Goal: Task Accomplishment & Management: Manage account settings

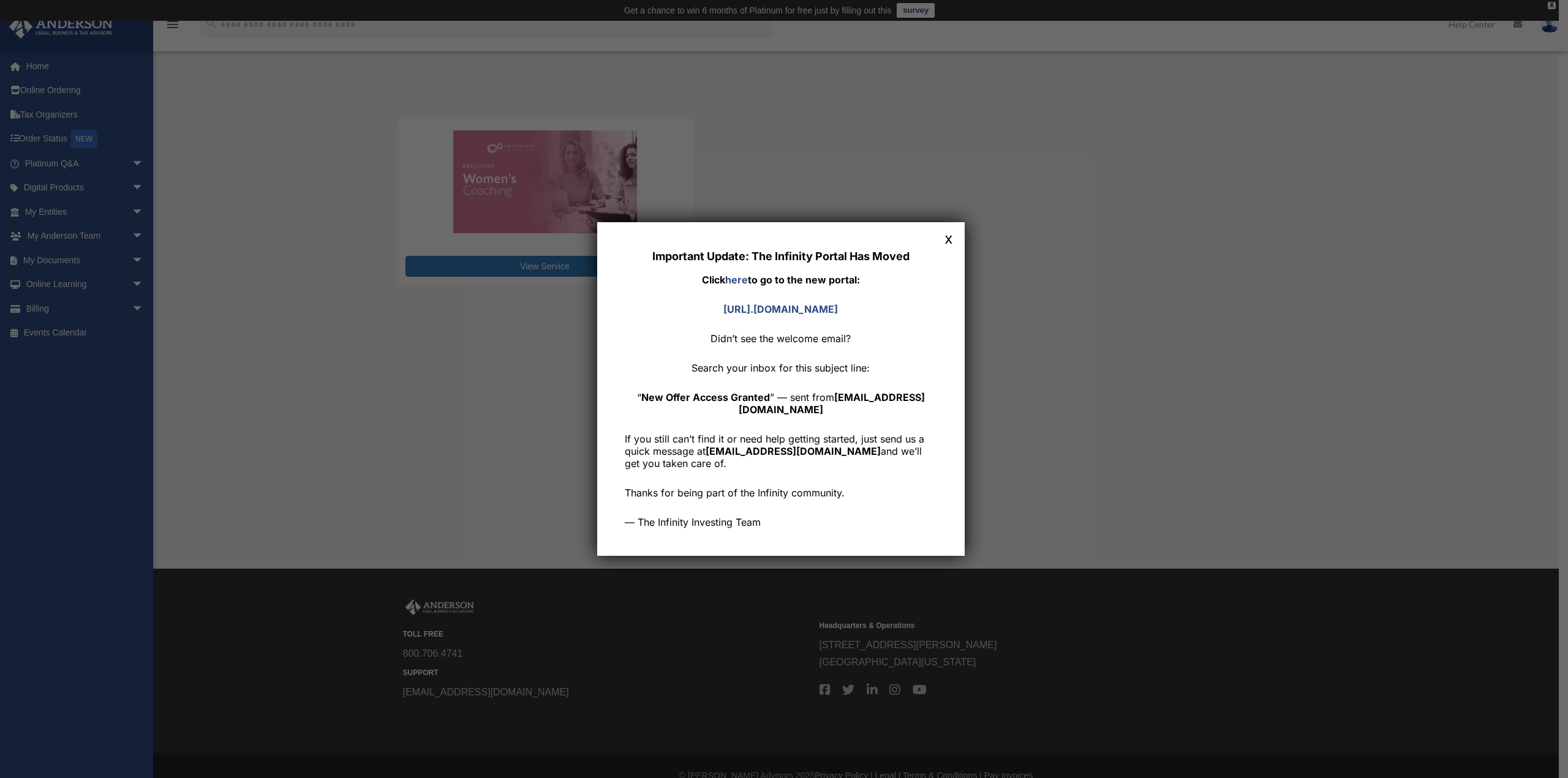
drag, startPoint x: 950, startPoint y: 242, endPoint x: 902, endPoint y: 253, distance: 49.2
click at [950, 242] on button "x" at bounding box center [949, 238] width 16 height 16
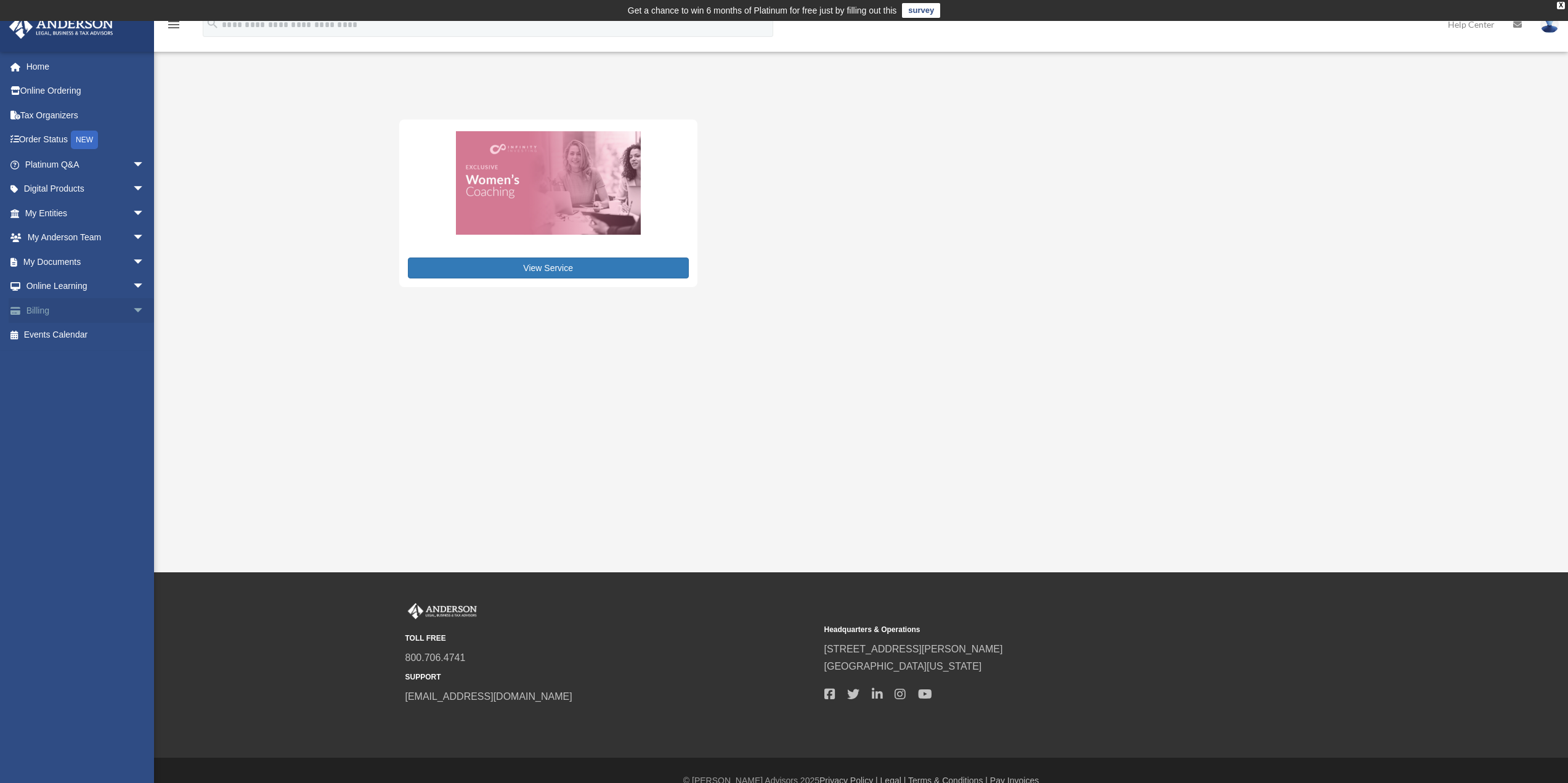
click at [51, 309] on link "Billing arrow_drop_down" at bounding box center [86, 310] width 154 height 24
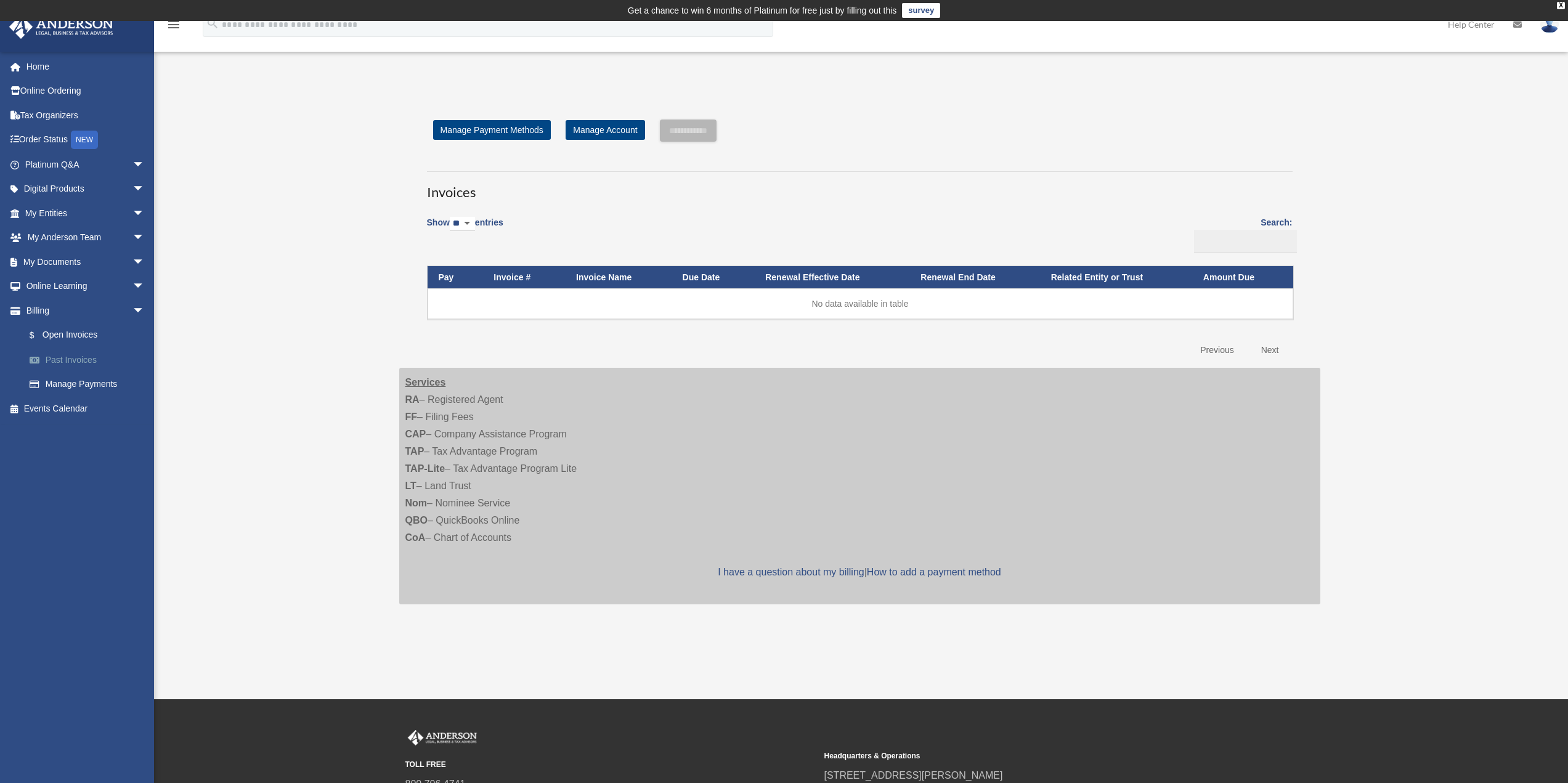
click at [69, 361] on link "Past Invoices" at bounding box center [90, 360] width 146 height 24
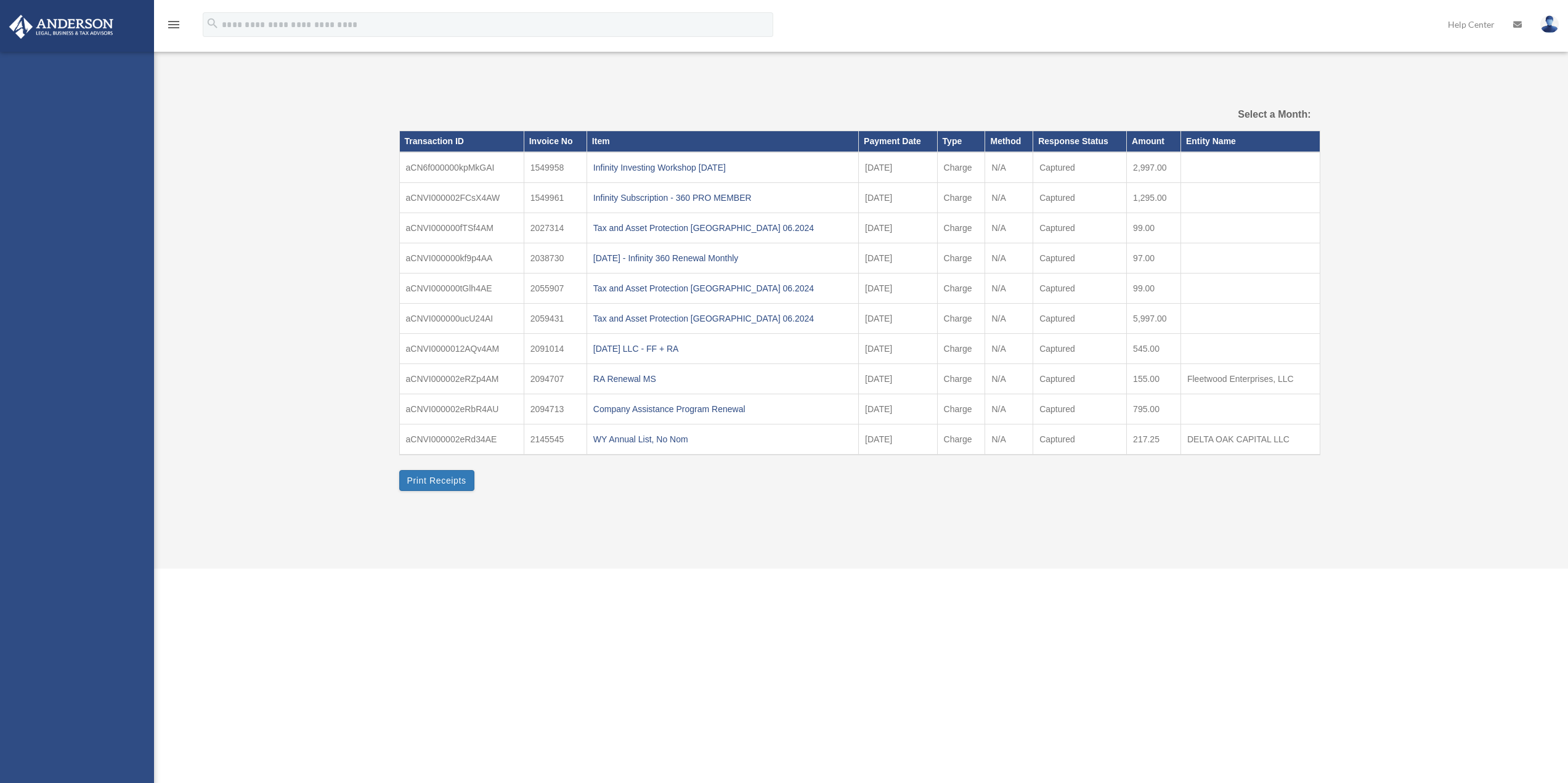
select select
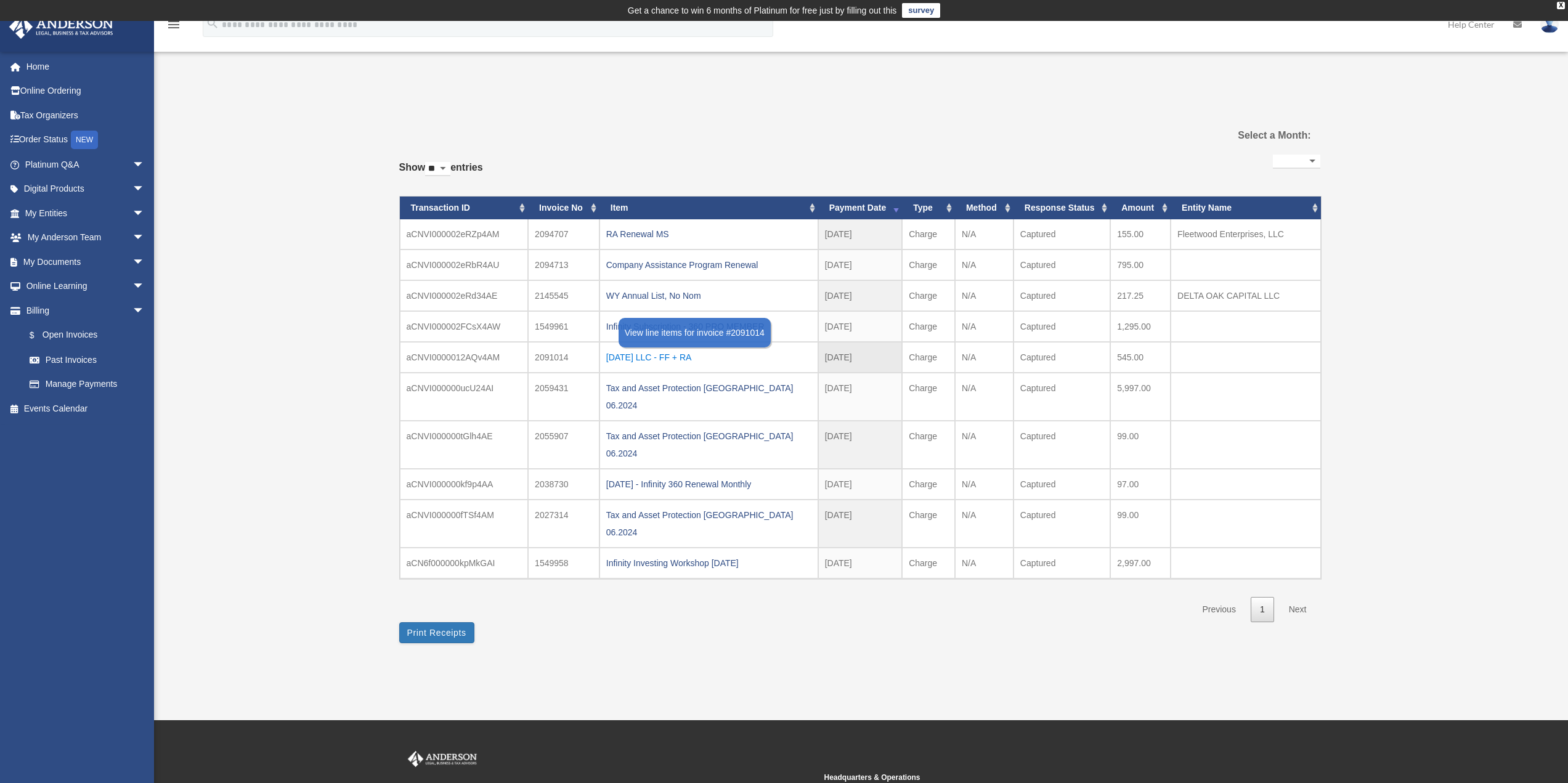
click at [631, 359] on div "[DATE] LLC - FF + RA" at bounding box center [709, 358] width 205 height 17
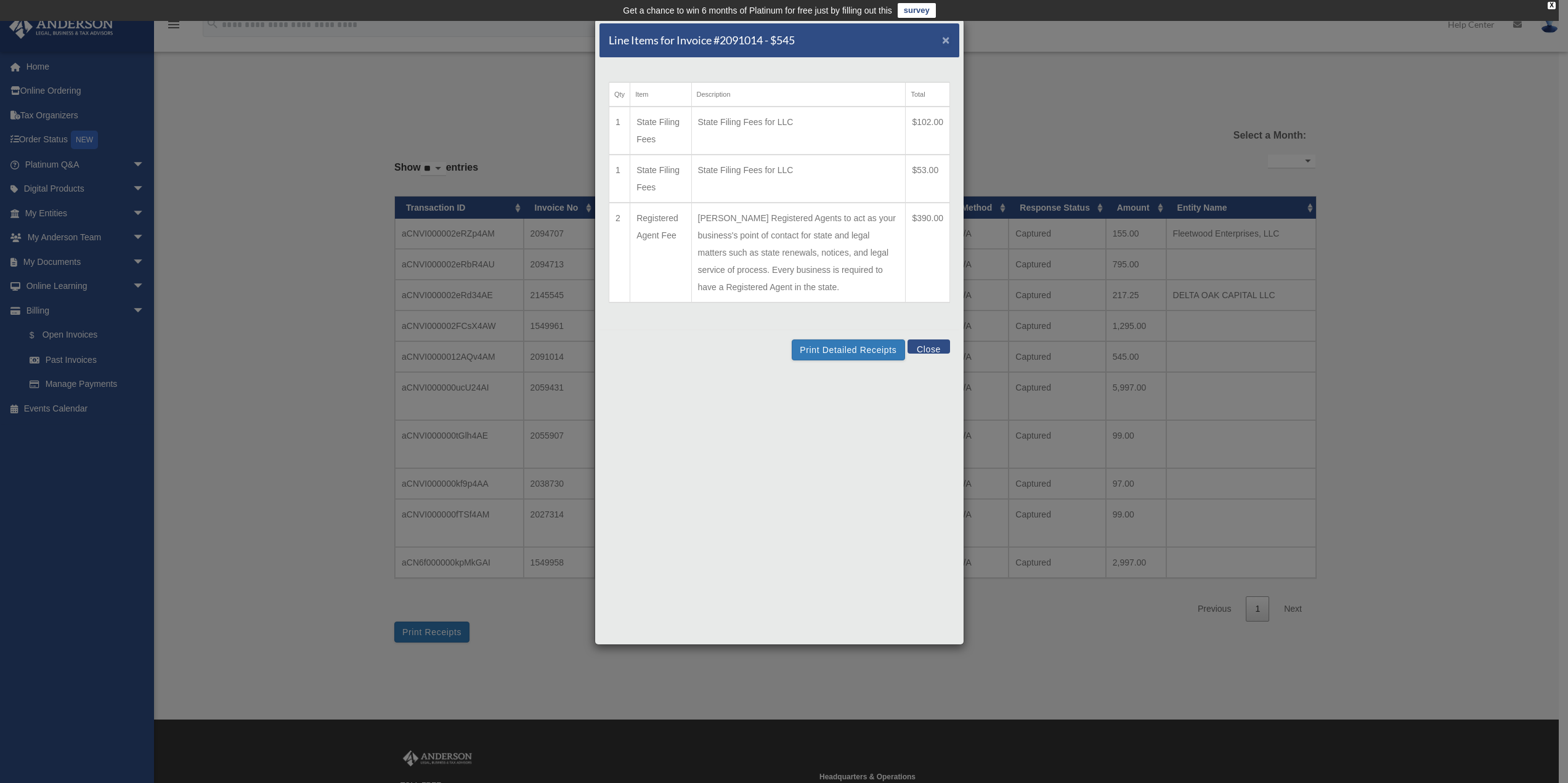
click at [943, 41] on span "×" at bounding box center [946, 40] width 8 height 14
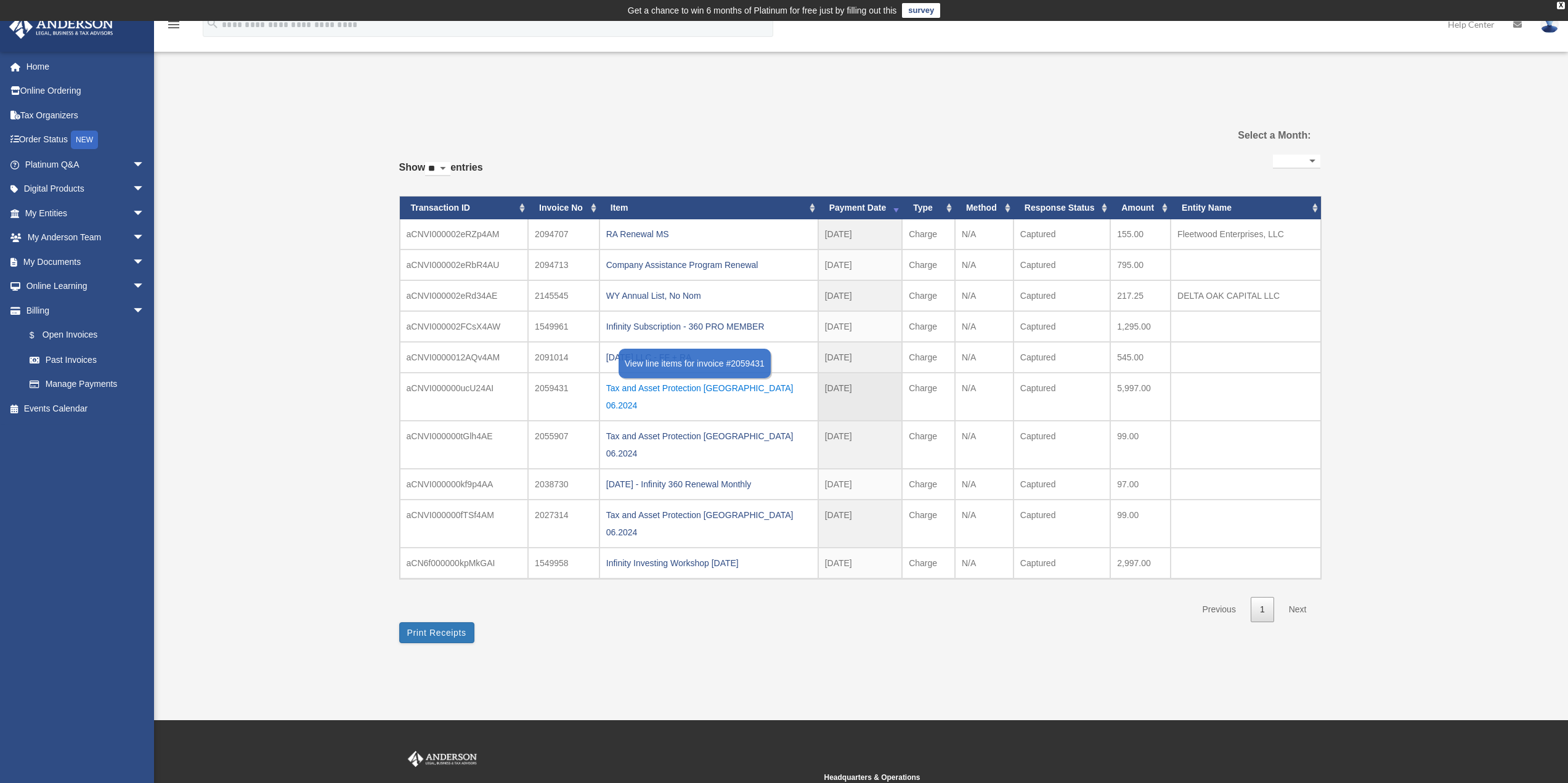
click at [677, 390] on div "Tax and Asset Protection [GEOGRAPHIC_DATA] 06.2024" at bounding box center [709, 397] width 205 height 34
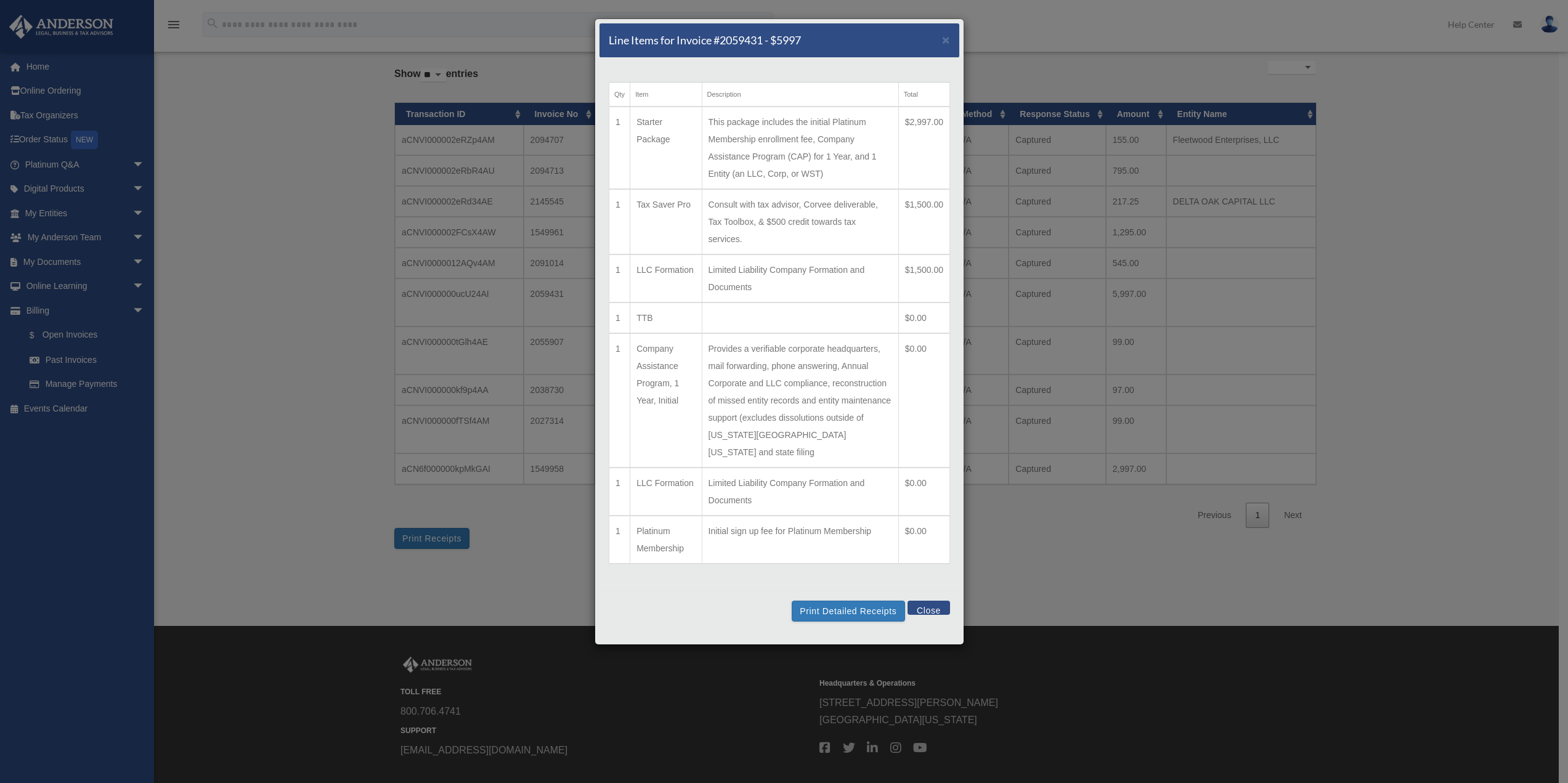
scroll to position [115, 0]
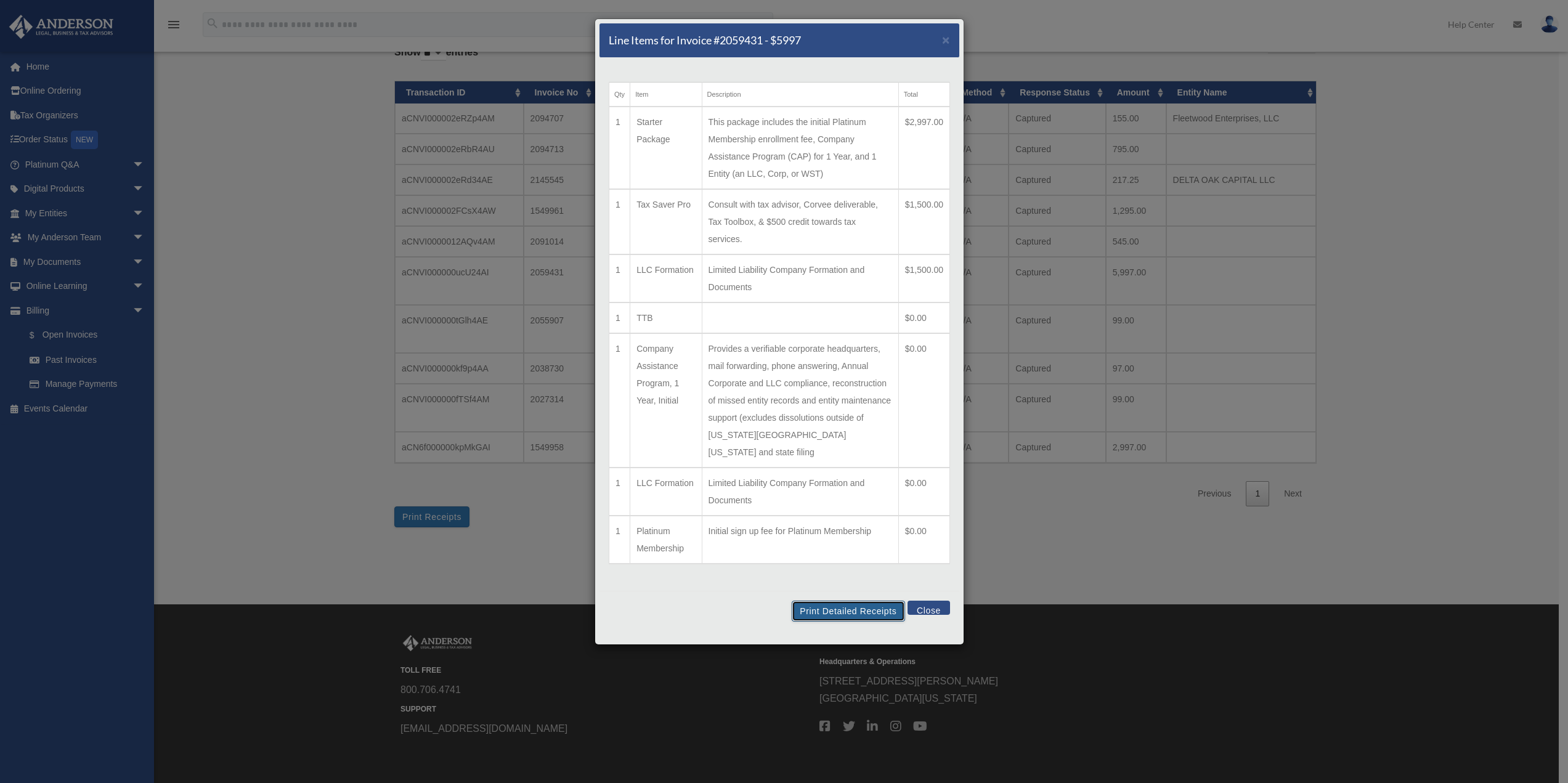
click at [849, 601] on button "Print Detailed Receipts" at bounding box center [848, 611] width 113 height 21
click at [945, 36] on span "×" at bounding box center [946, 40] width 8 height 14
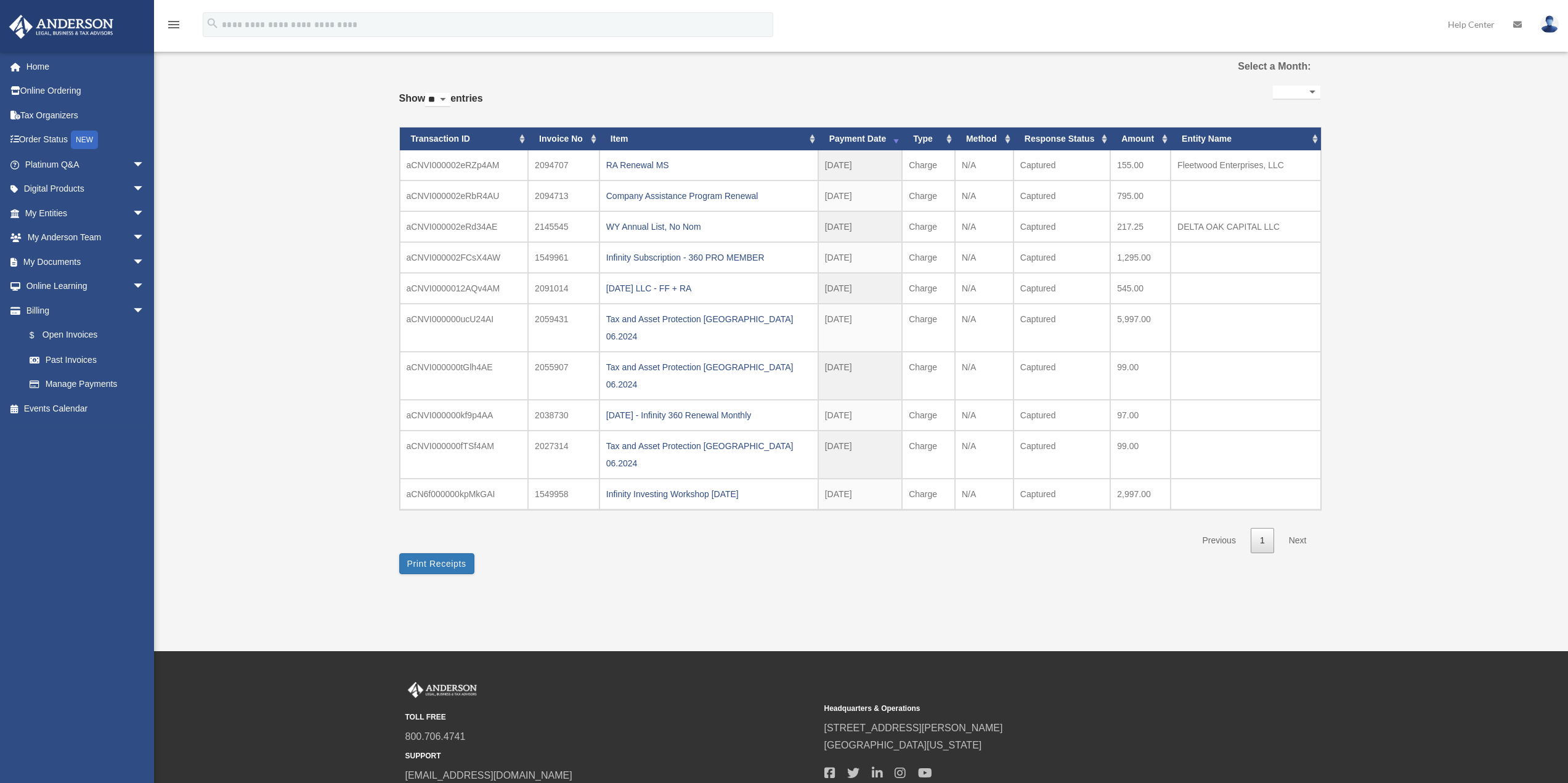
scroll to position [0, 0]
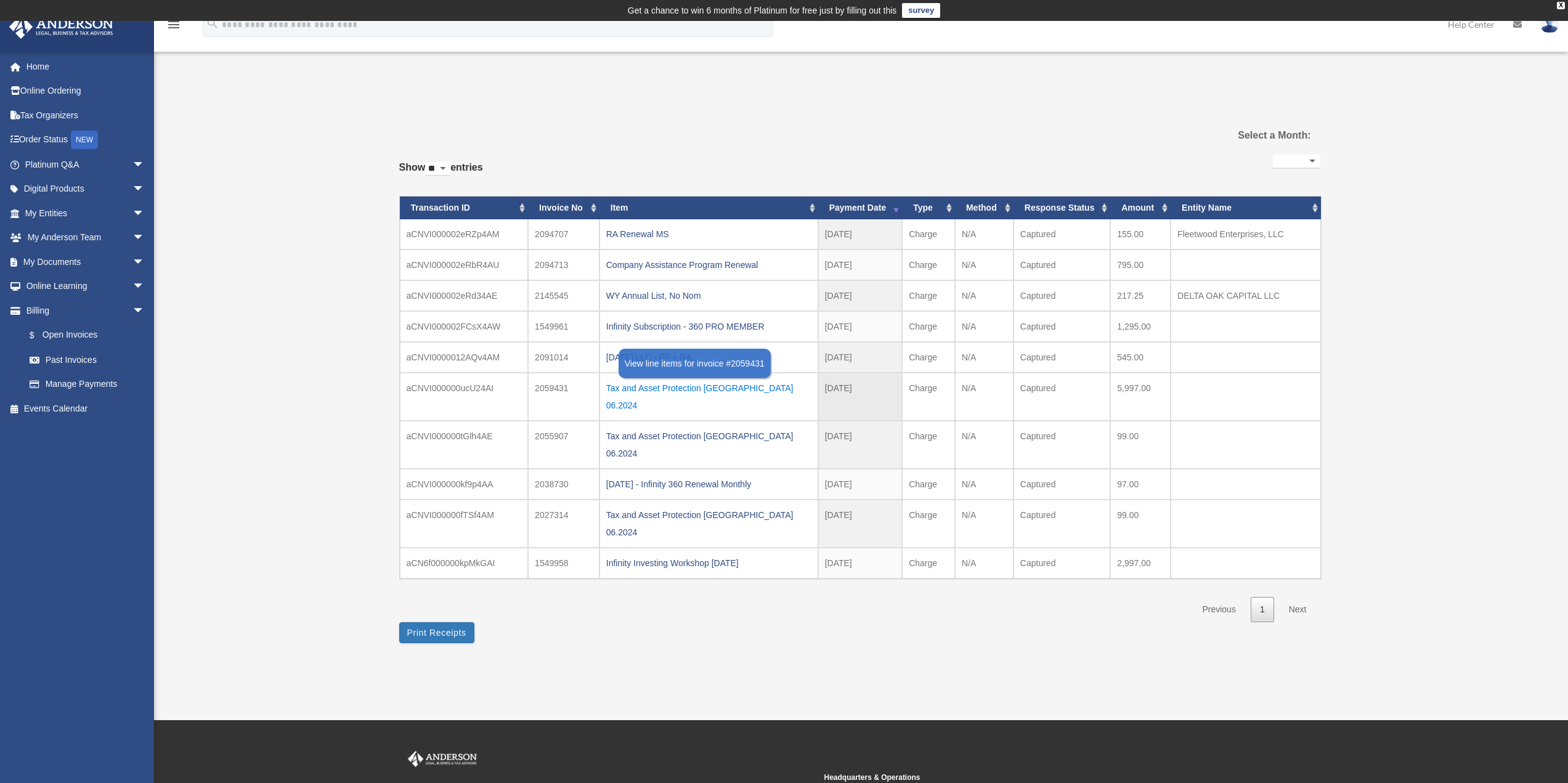
click at [657, 383] on div "Tax and Asset Protection Dallas 06.2024" at bounding box center [709, 397] width 205 height 34
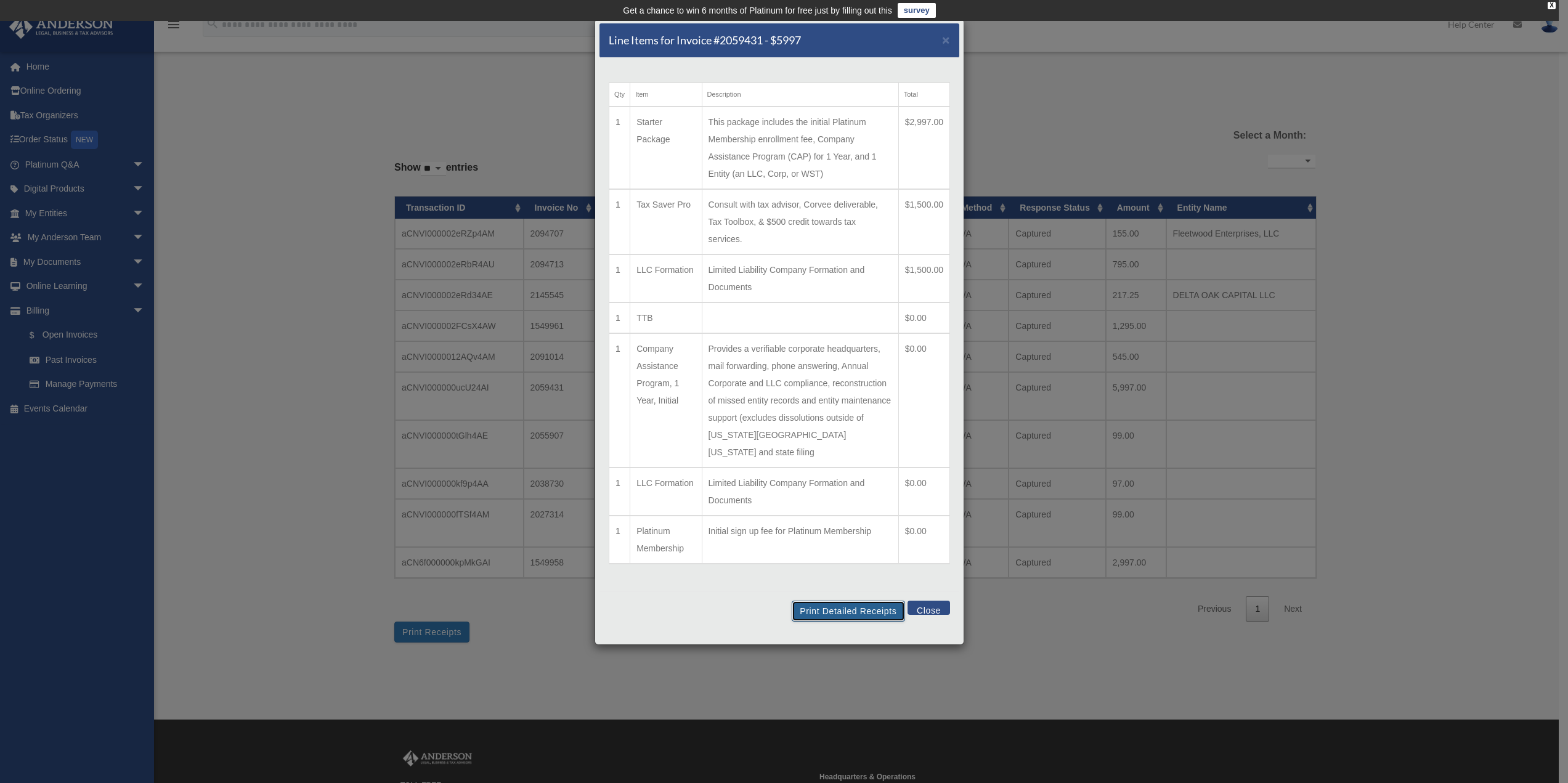
click at [876, 601] on button "Print Detailed Receipts" at bounding box center [848, 611] width 113 height 21
click at [859, 601] on button "Print Detailed Receipts" at bounding box center [848, 611] width 113 height 21
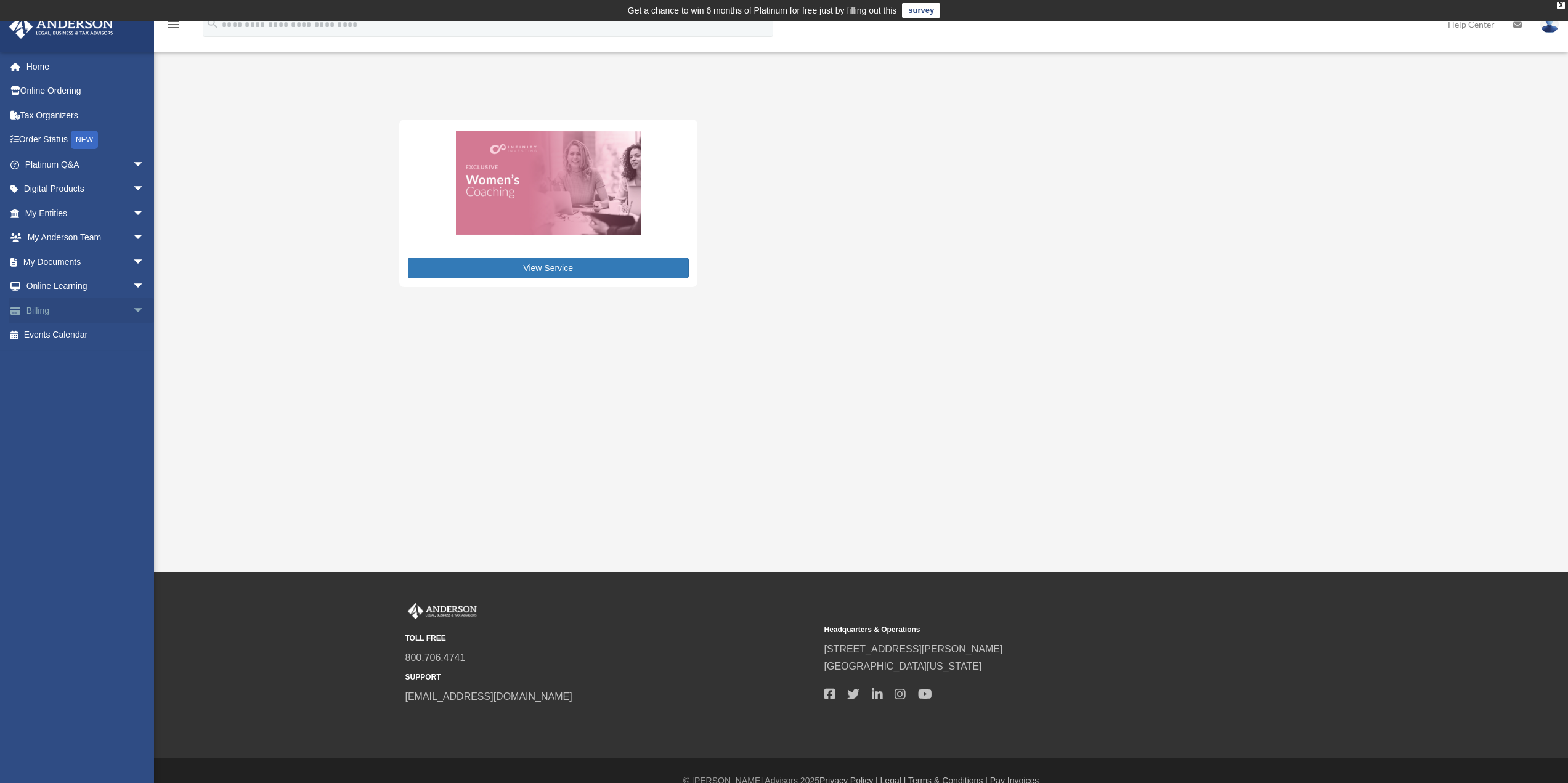
click at [51, 307] on link "Billing arrow_drop_down" at bounding box center [86, 310] width 154 height 24
click at [132, 313] on span "arrow_drop_down" at bounding box center [144, 310] width 24 height 25
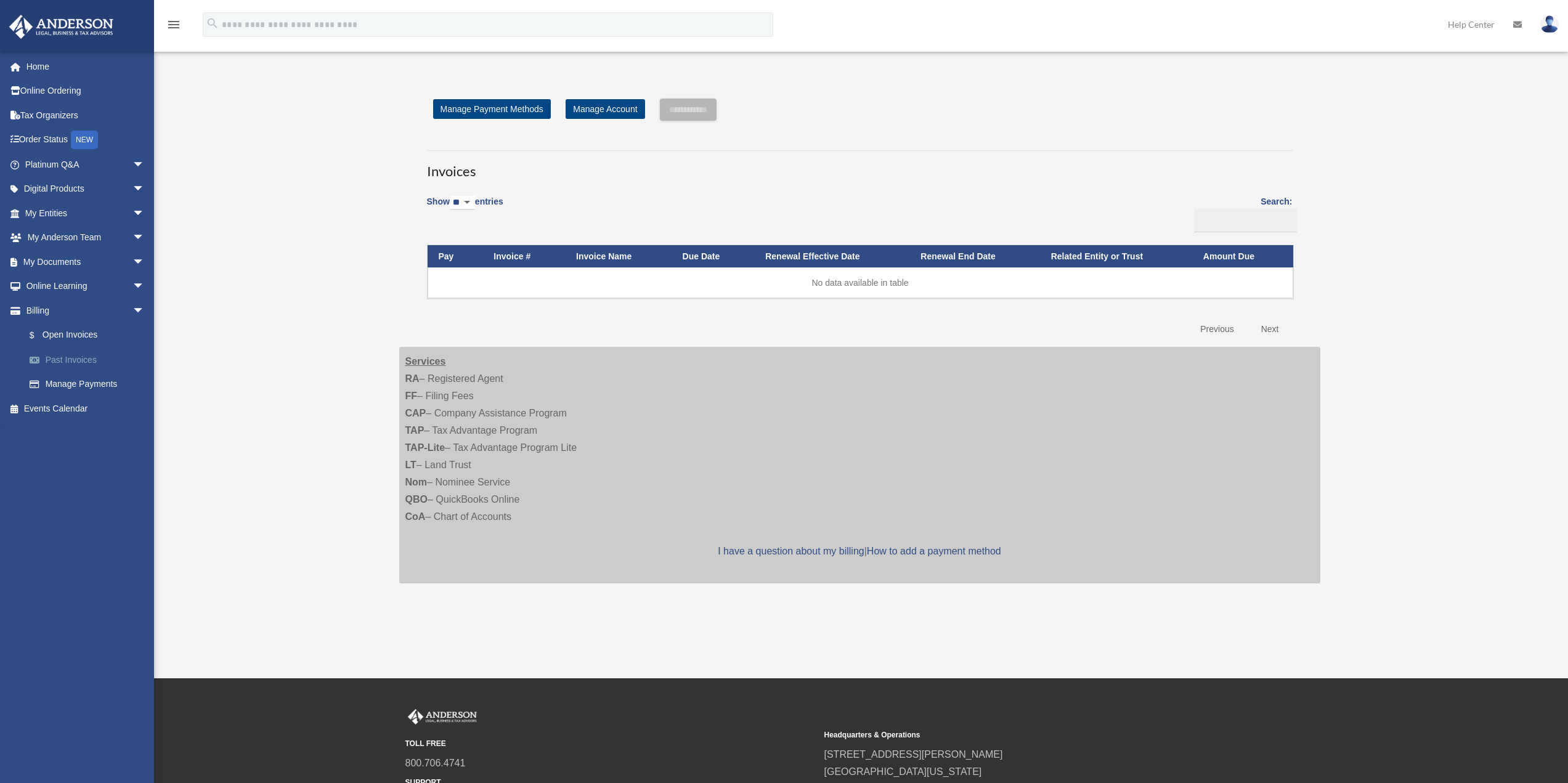
click at [69, 360] on link "Past Invoices" at bounding box center [90, 360] width 146 height 24
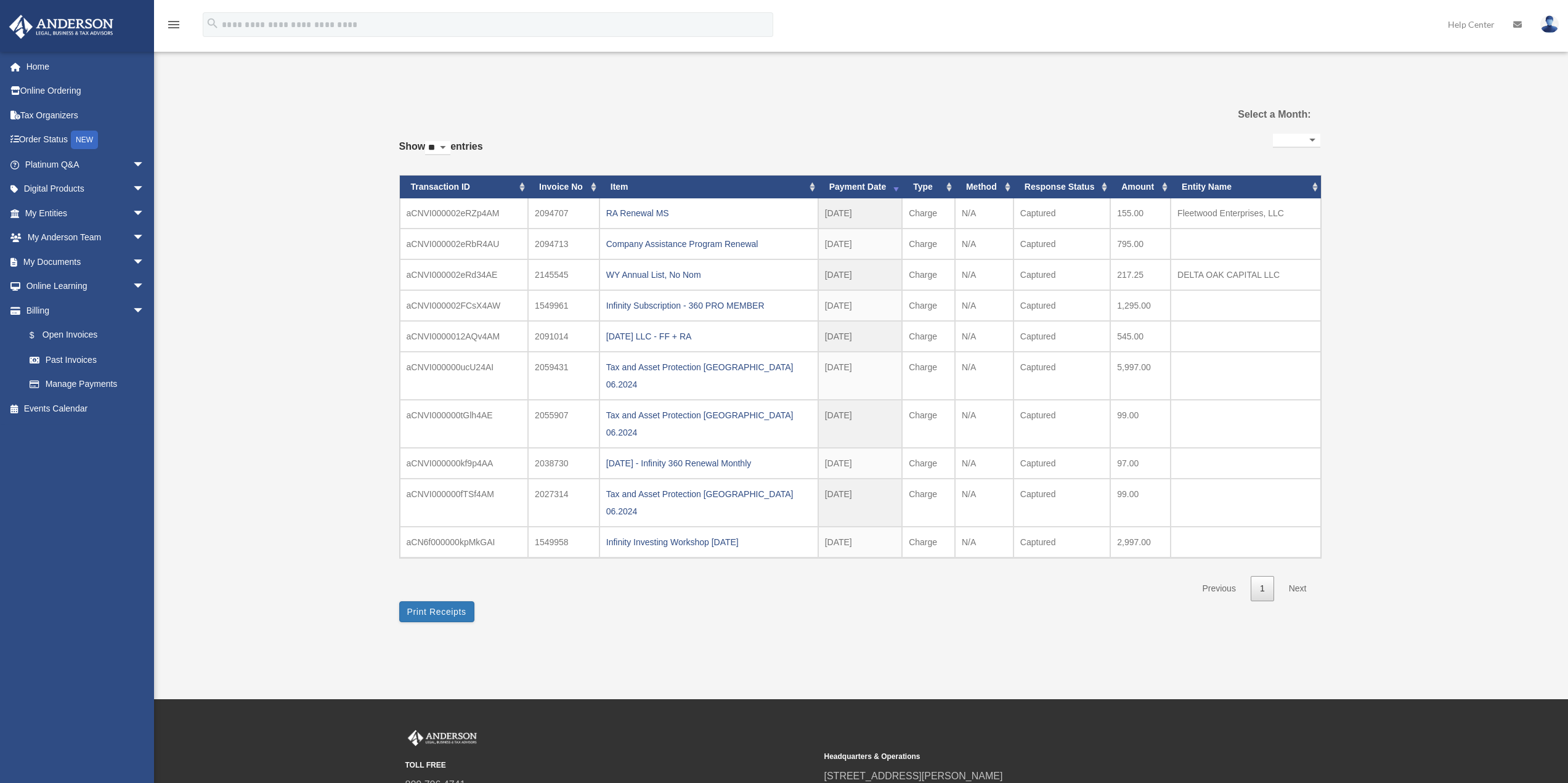
select select
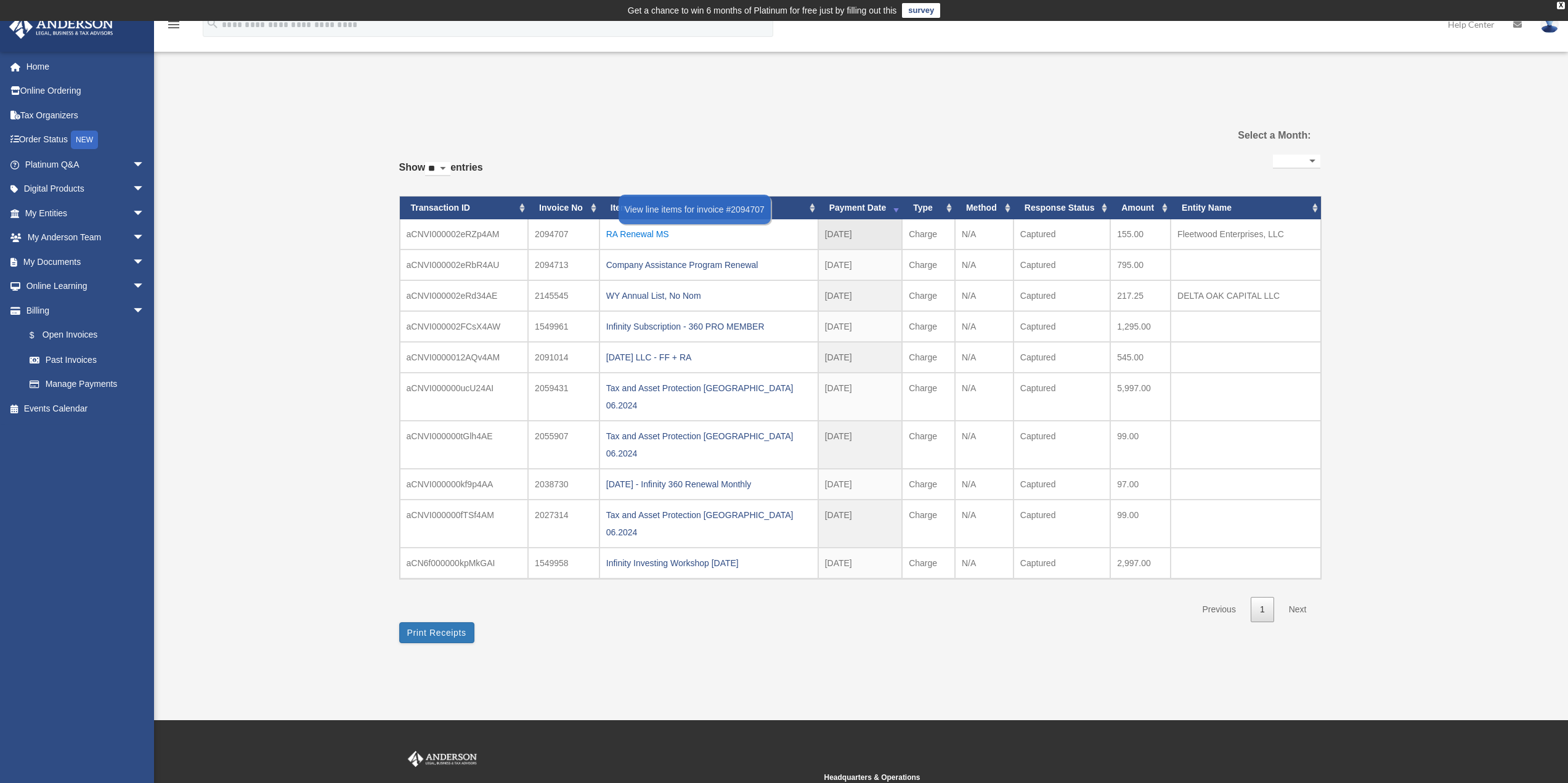
click at [631, 233] on div "RA Renewal MS" at bounding box center [709, 234] width 205 height 17
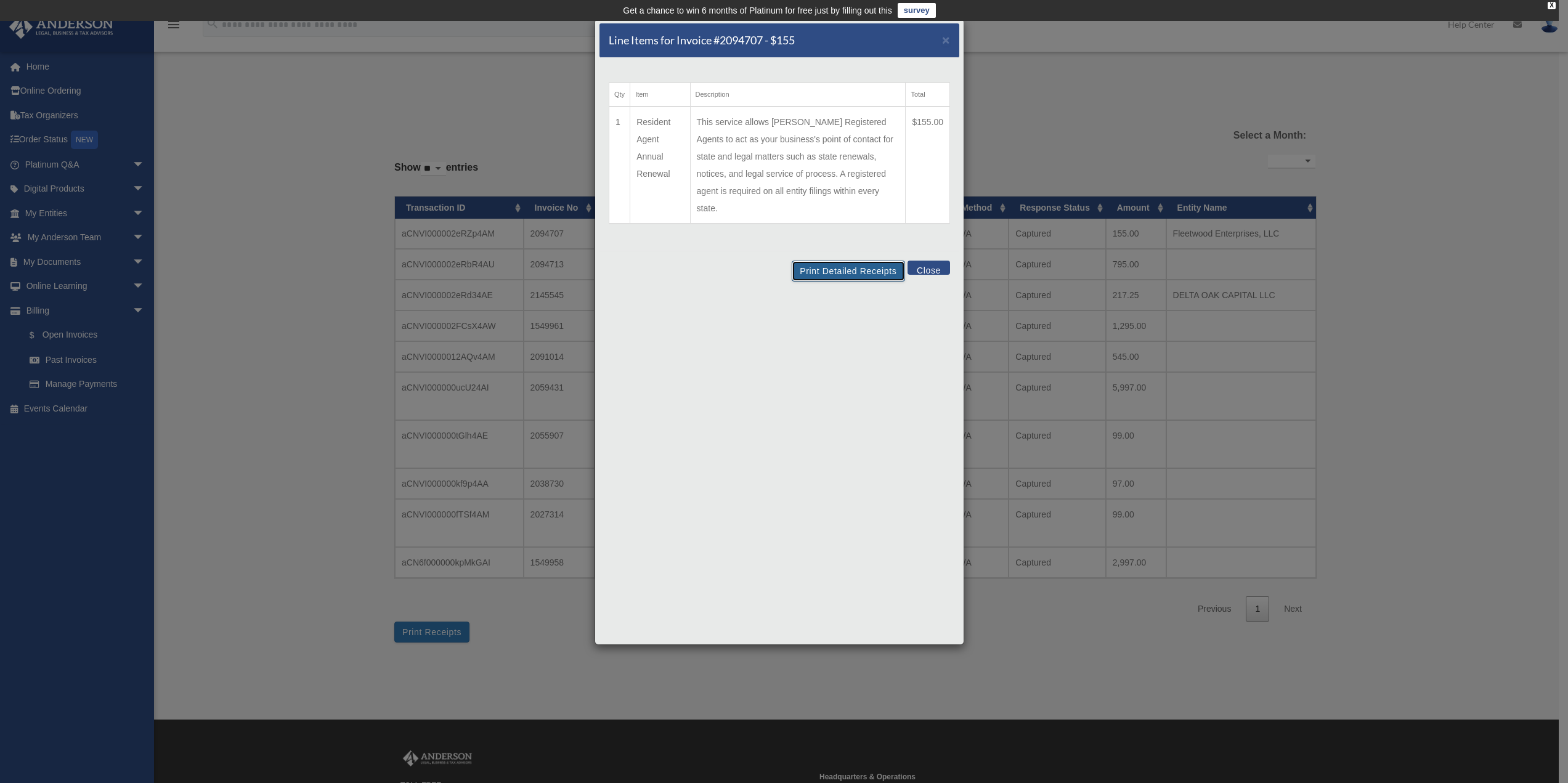
click at [864, 261] on button "Print Detailed Receipts" at bounding box center [848, 271] width 113 height 21
click at [944, 43] on span "×" at bounding box center [946, 40] width 8 height 14
